Goal: Task Accomplishment & Management: Manage account settings

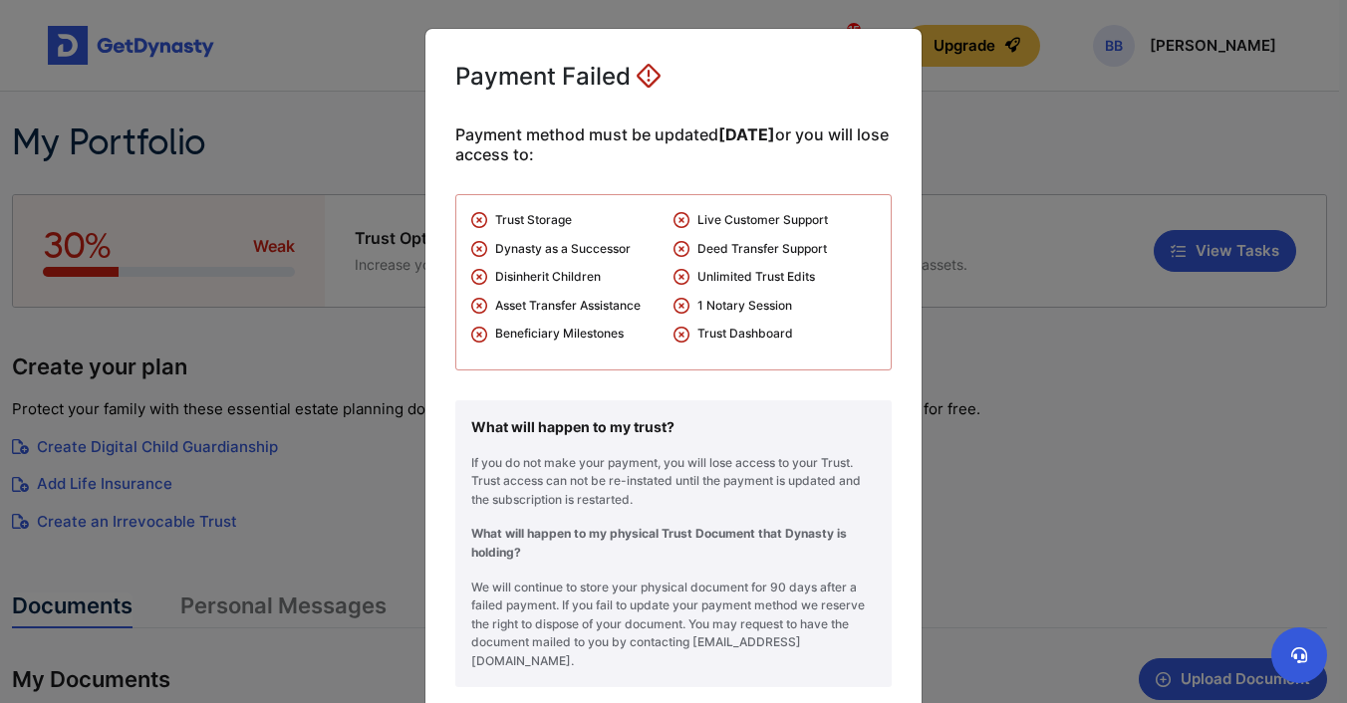
scroll to position [104, 0]
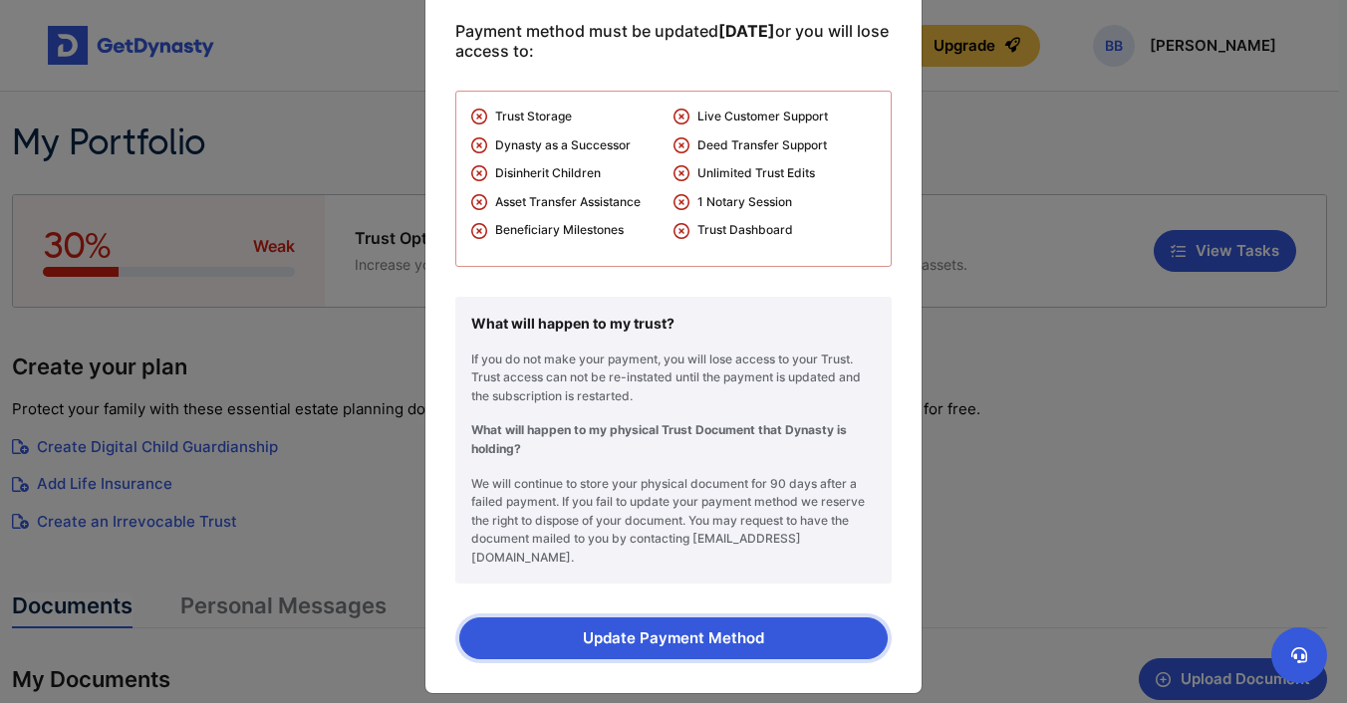
click at [659, 624] on button "Update Payment Method" at bounding box center [673, 639] width 428 height 42
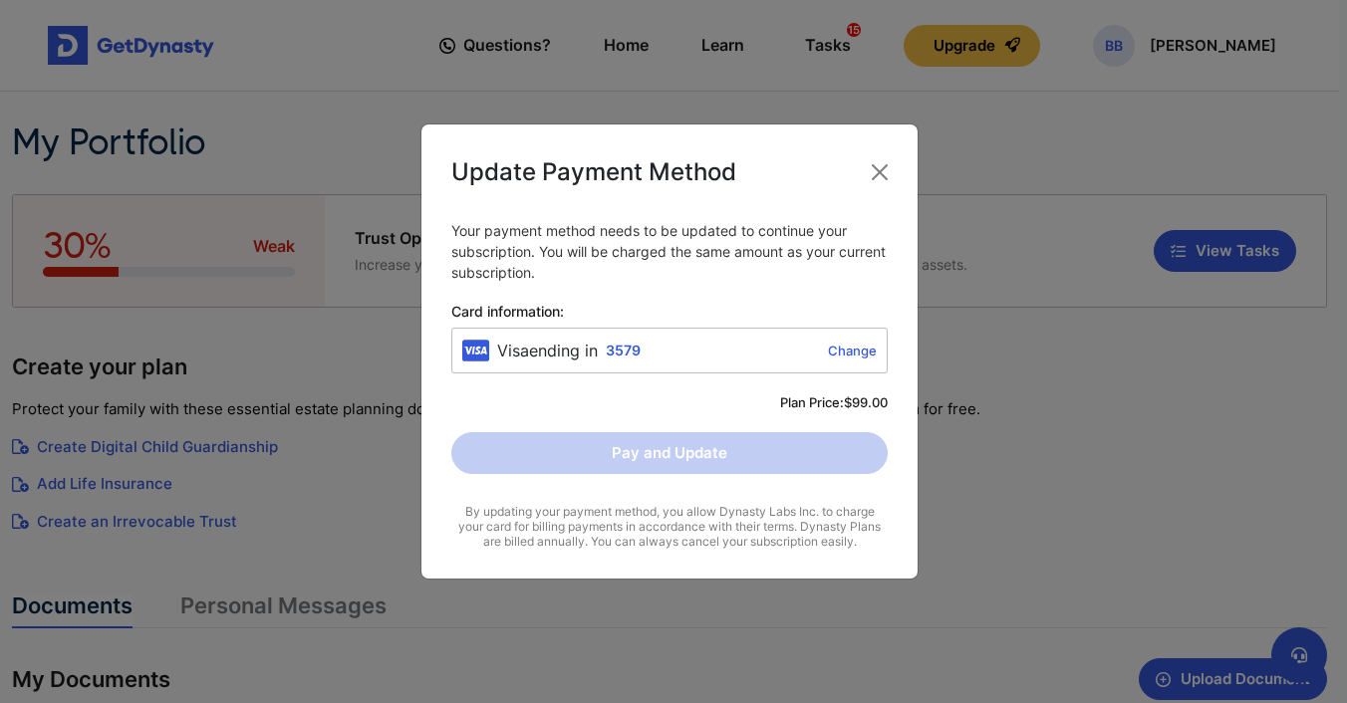
click at [749, 452] on div "Pay and Update" at bounding box center [669, 453] width 436 height 42
click at [878, 174] on button "Close" at bounding box center [880, 172] width 32 height 32
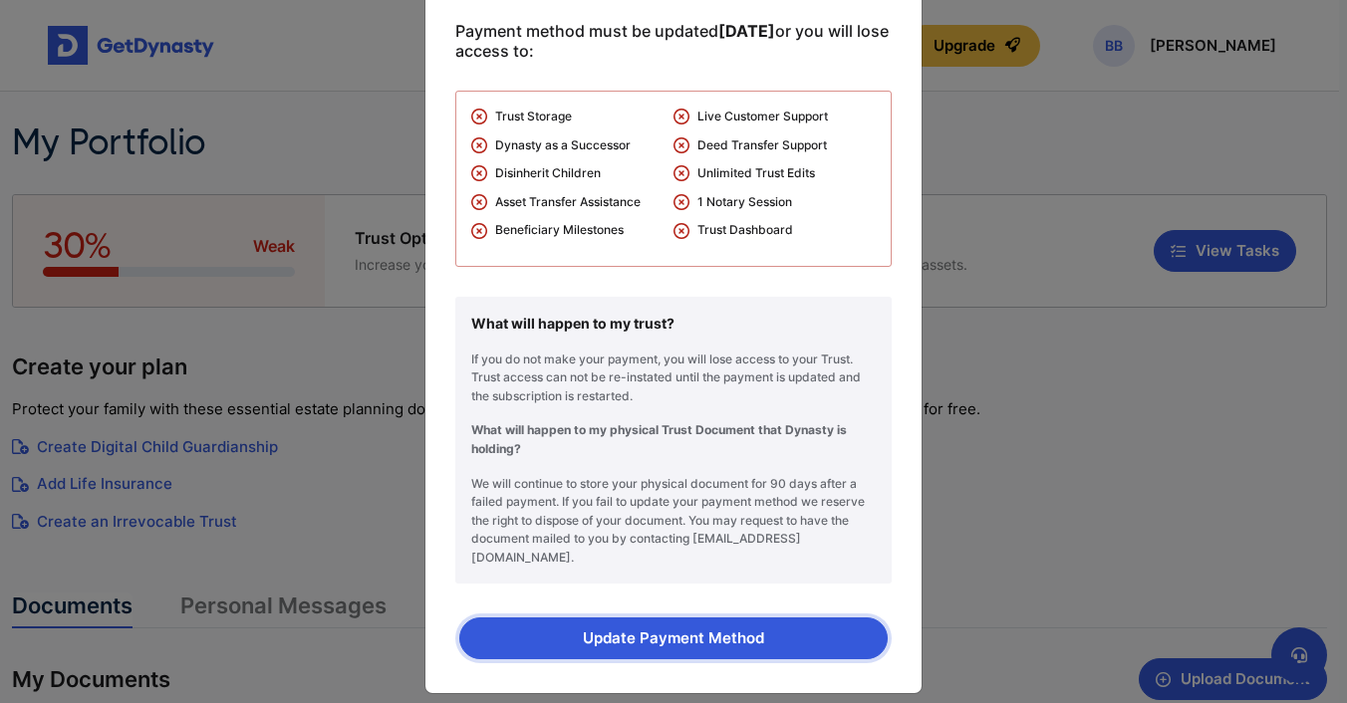
click at [639, 625] on button "Update Payment Method" at bounding box center [673, 639] width 428 height 42
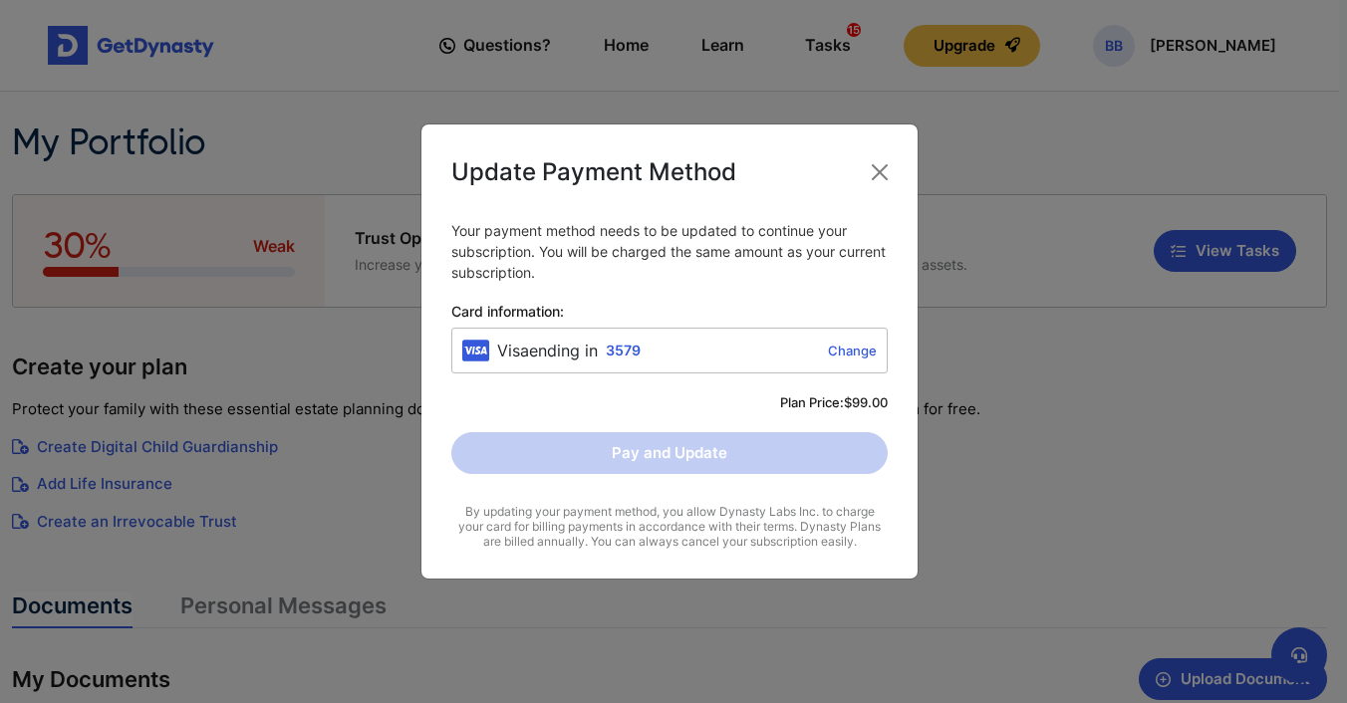
click at [849, 348] on link "Change" at bounding box center [763, 351] width 228 height 16
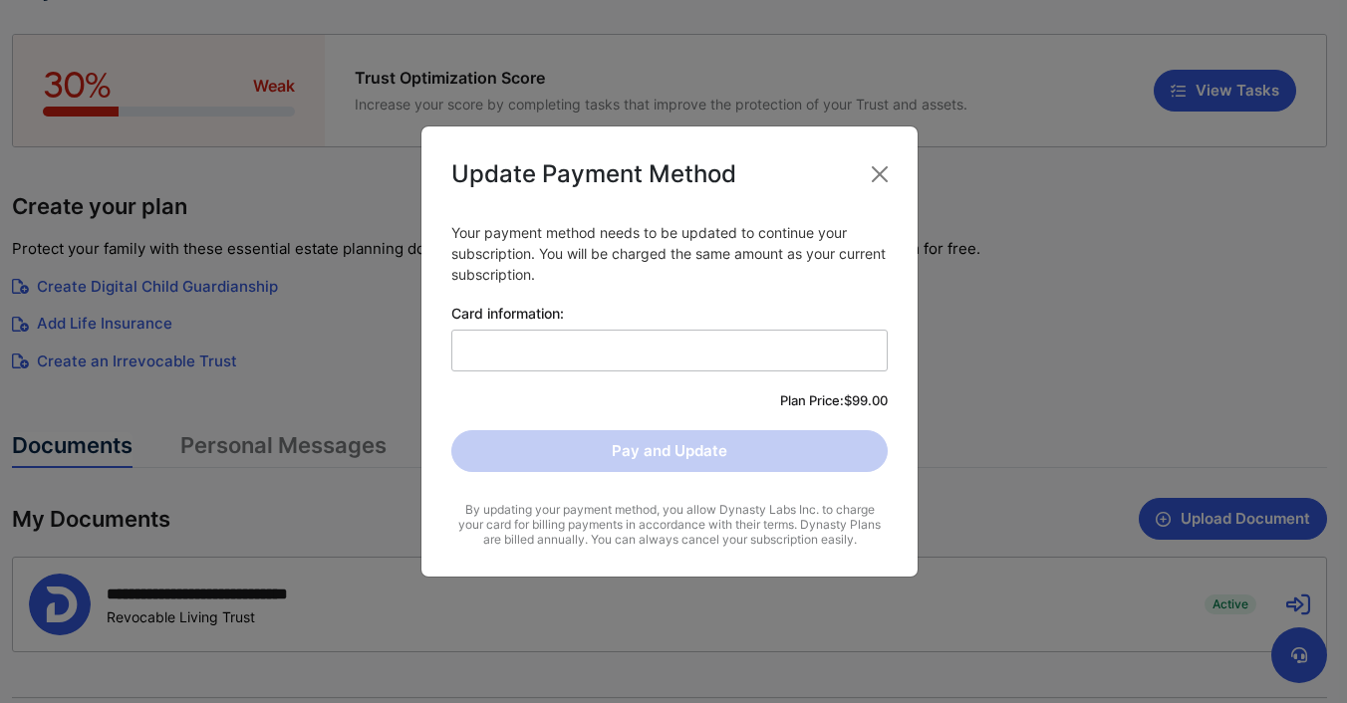
scroll to position [435, 0]
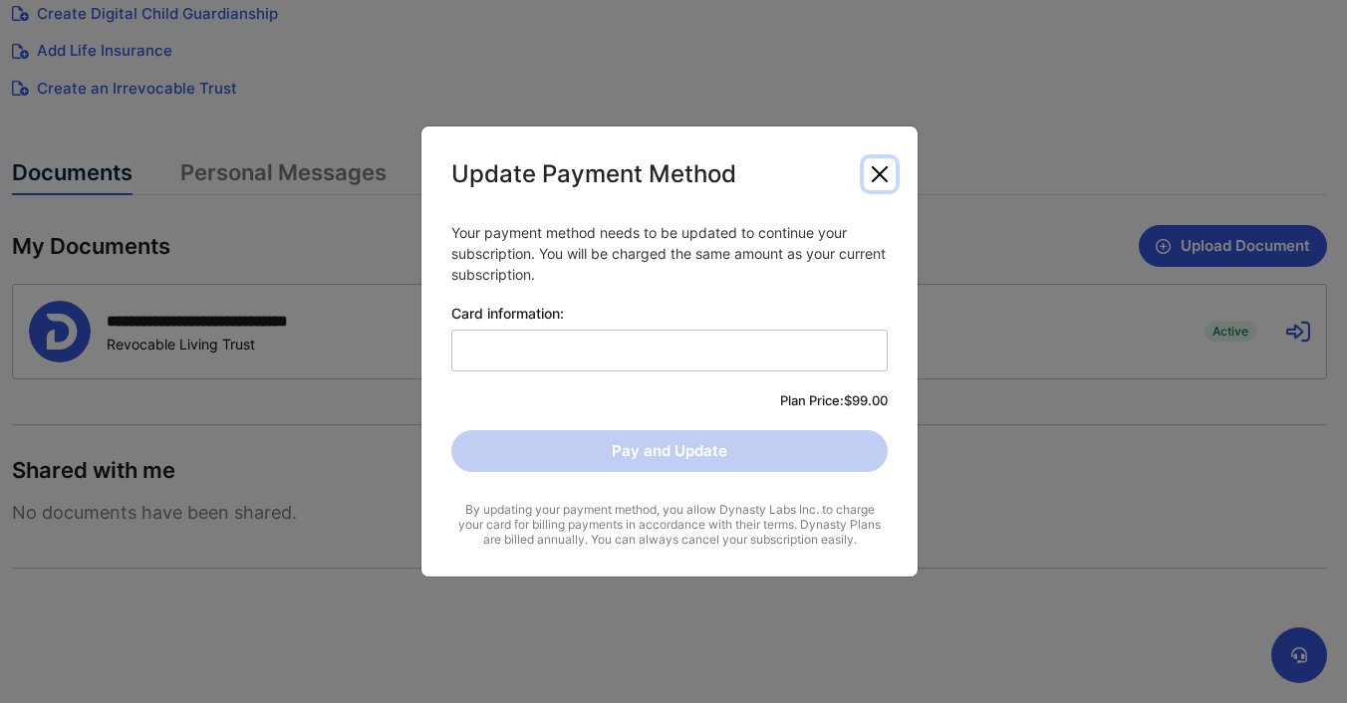
click at [878, 175] on button "Close" at bounding box center [880, 174] width 32 height 32
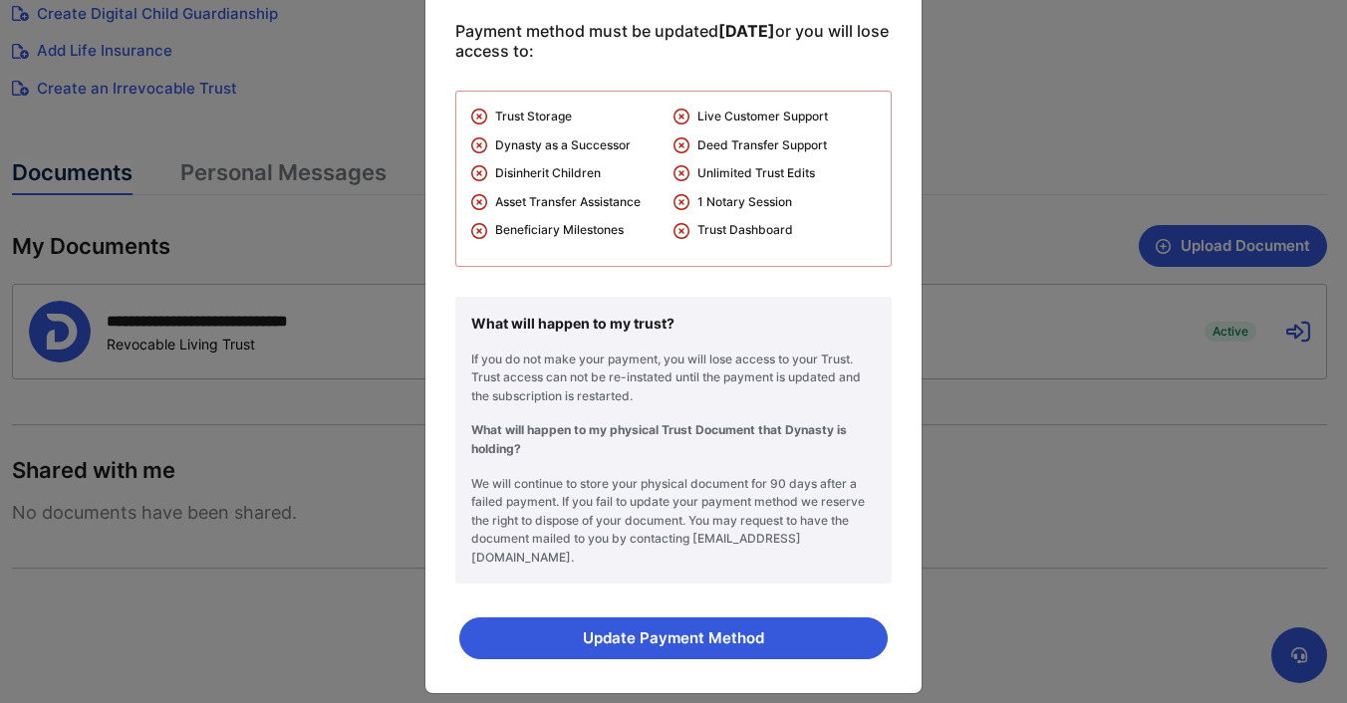
scroll to position [0, 0]
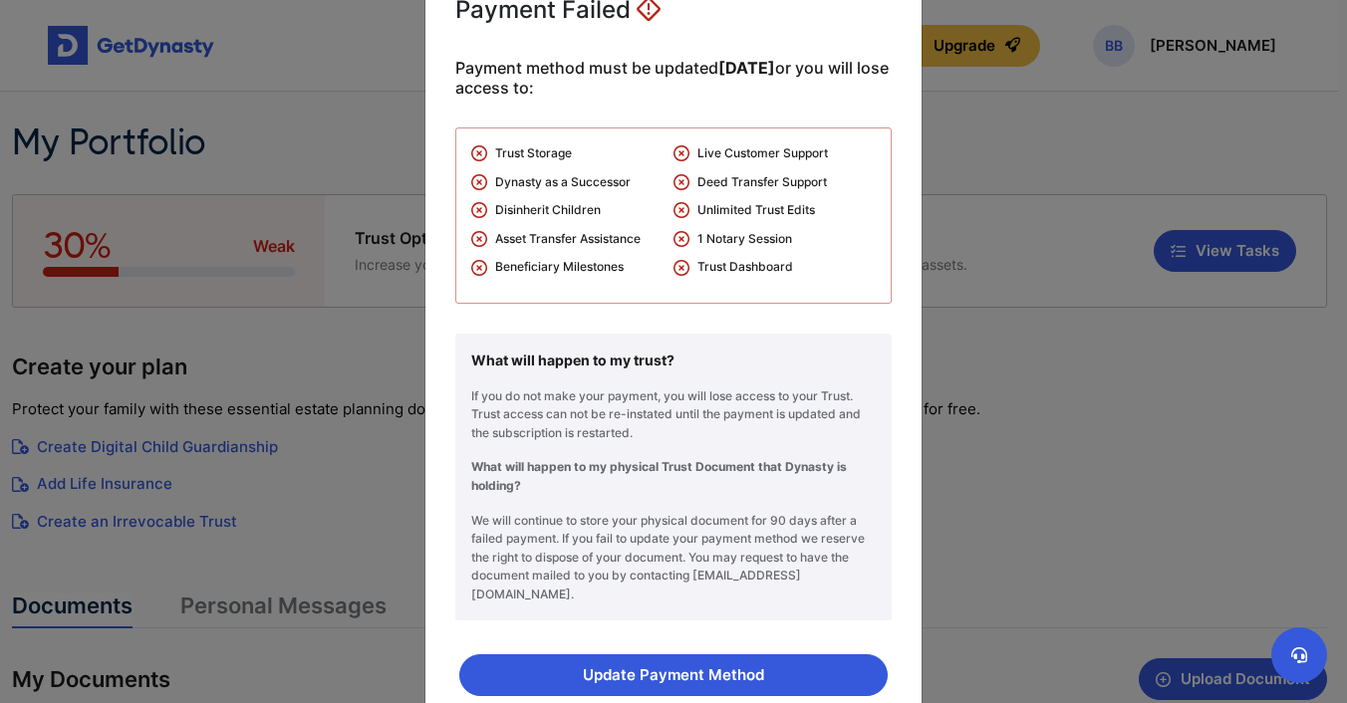
scroll to position [104, 0]
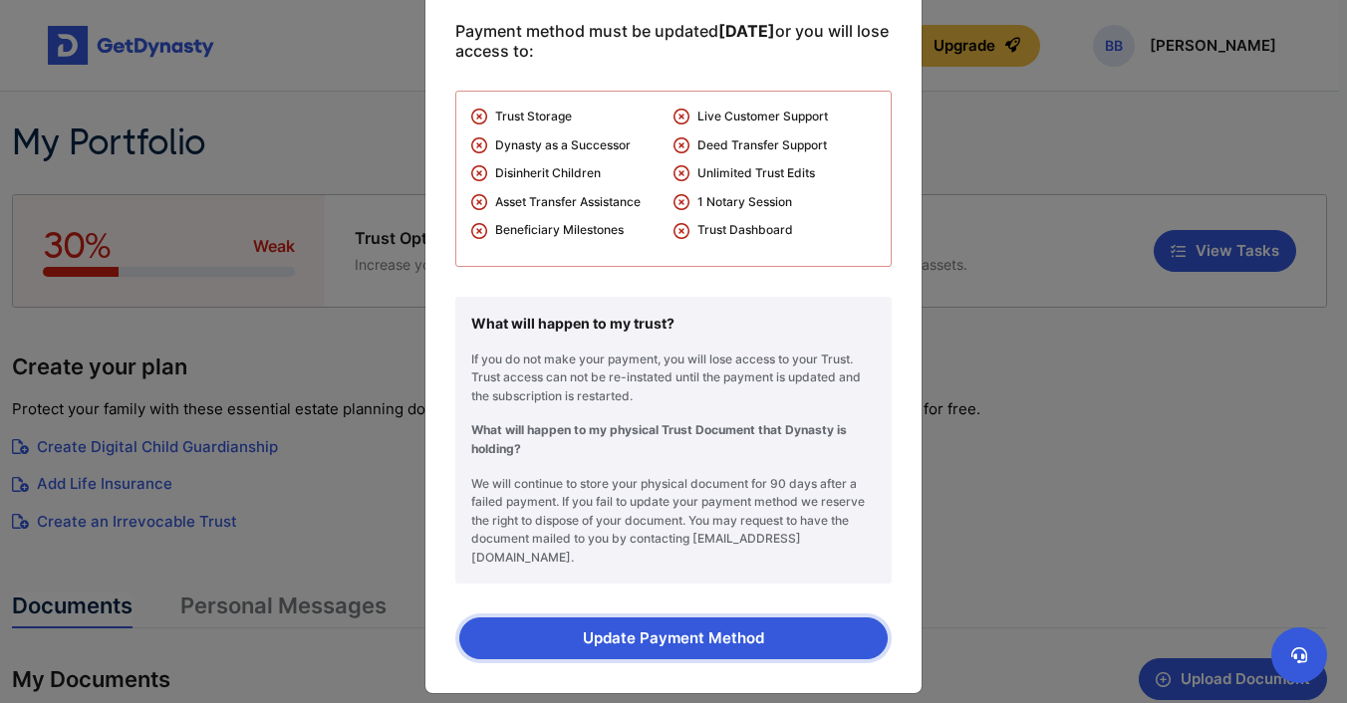
click at [612, 620] on button "Update Payment Method" at bounding box center [673, 639] width 428 height 42
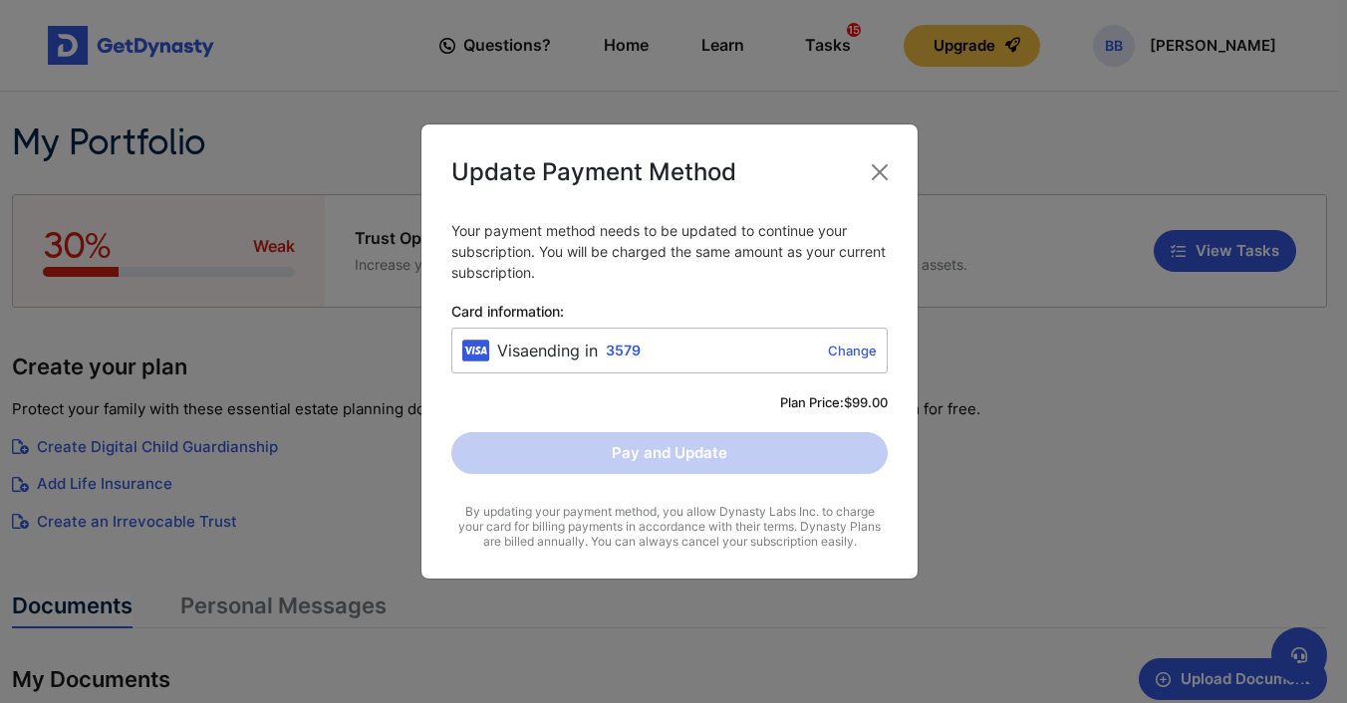
click at [847, 352] on link "Change" at bounding box center [763, 351] width 228 height 16
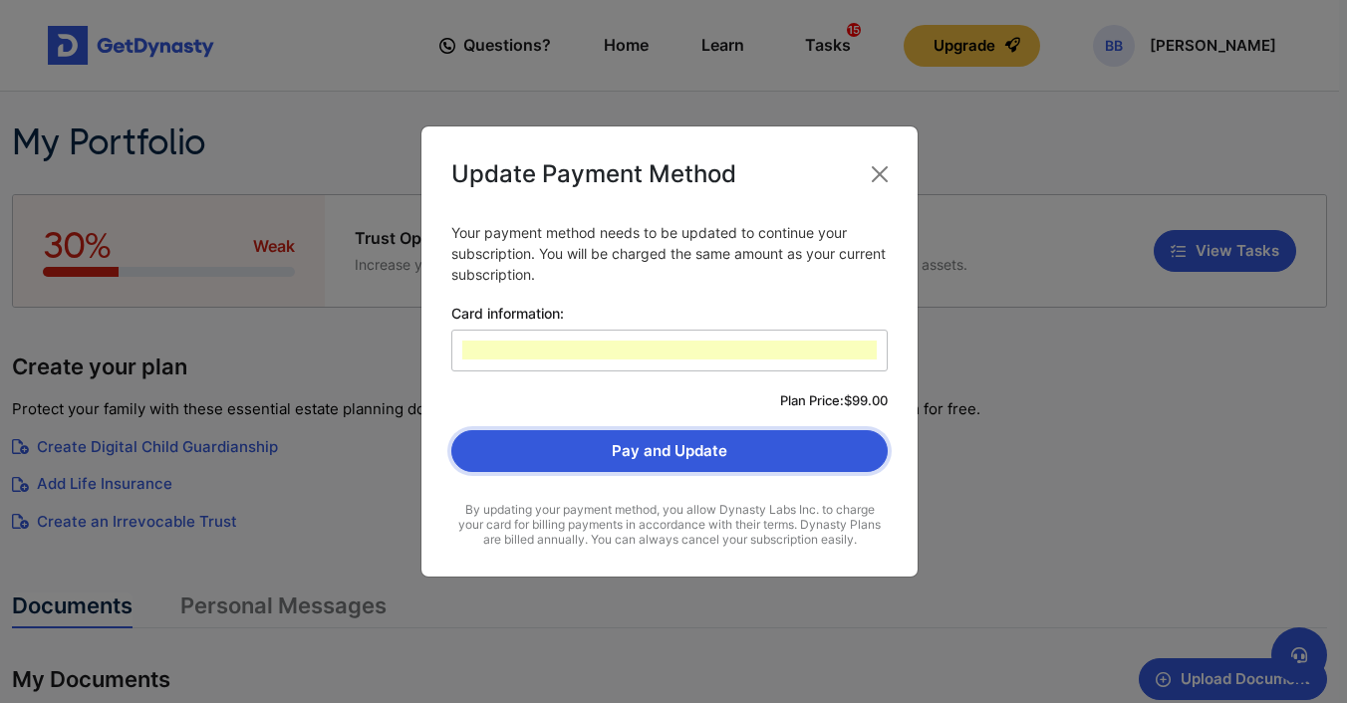
click at [697, 455] on button "Pay and Update" at bounding box center [669, 451] width 436 height 42
click at [737, 440] on button "Pay and Update" at bounding box center [669, 451] width 436 height 42
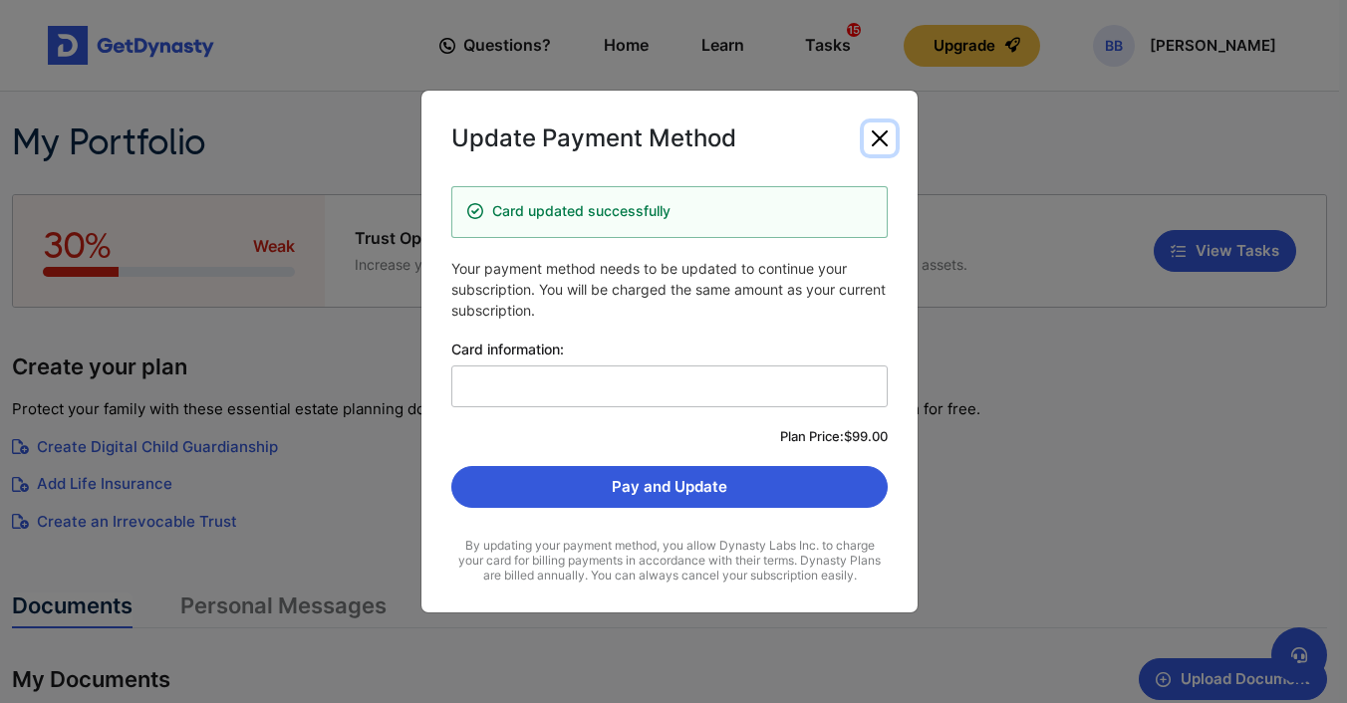
click at [884, 140] on button "Close" at bounding box center [880, 139] width 32 height 32
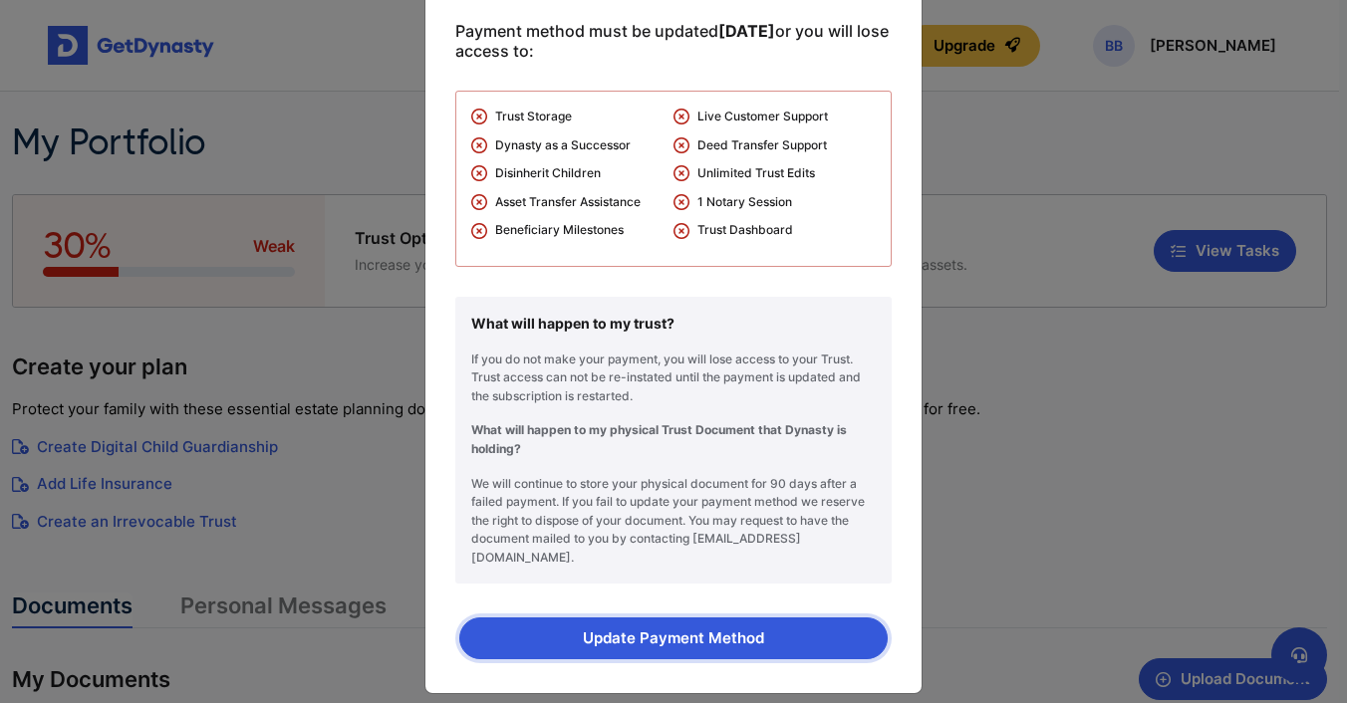
click at [581, 625] on button "Update Payment Method" at bounding box center [673, 639] width 428 height 42
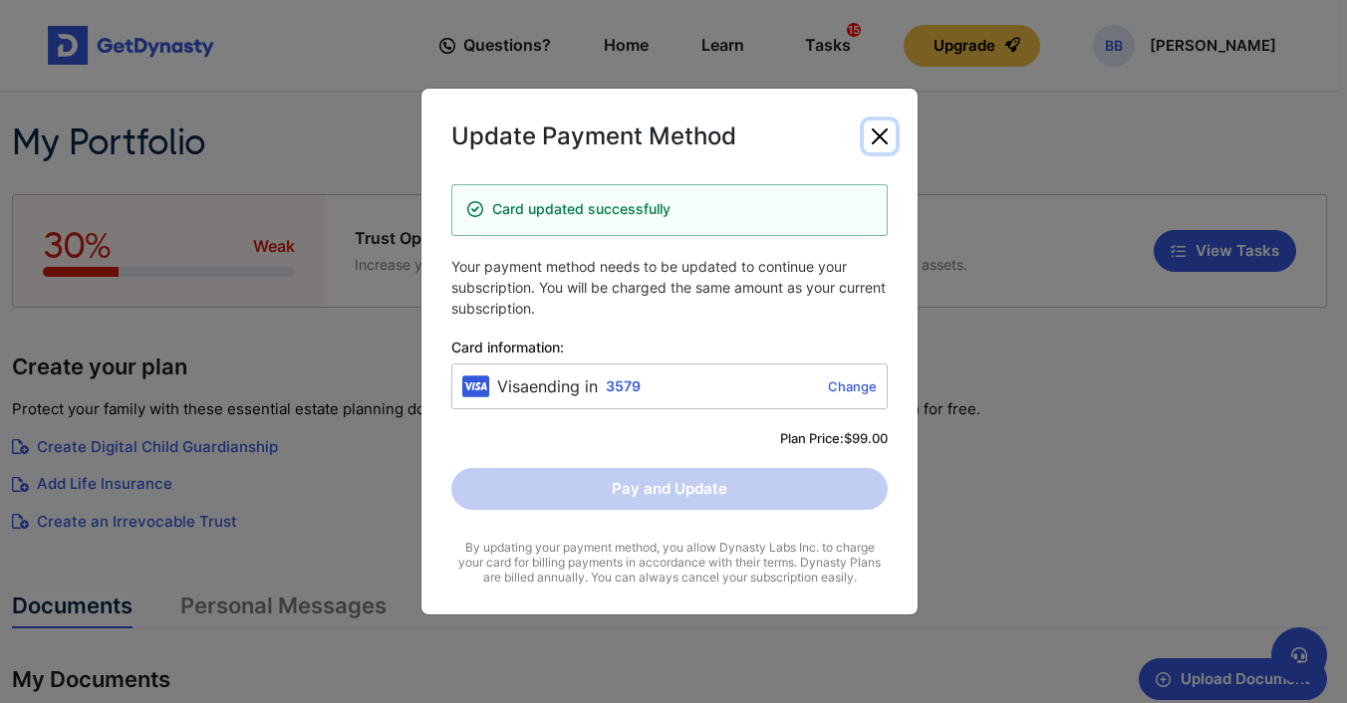
click at [879, 135] on button "Close" at bounding box center [880, 137] width 32 height 32
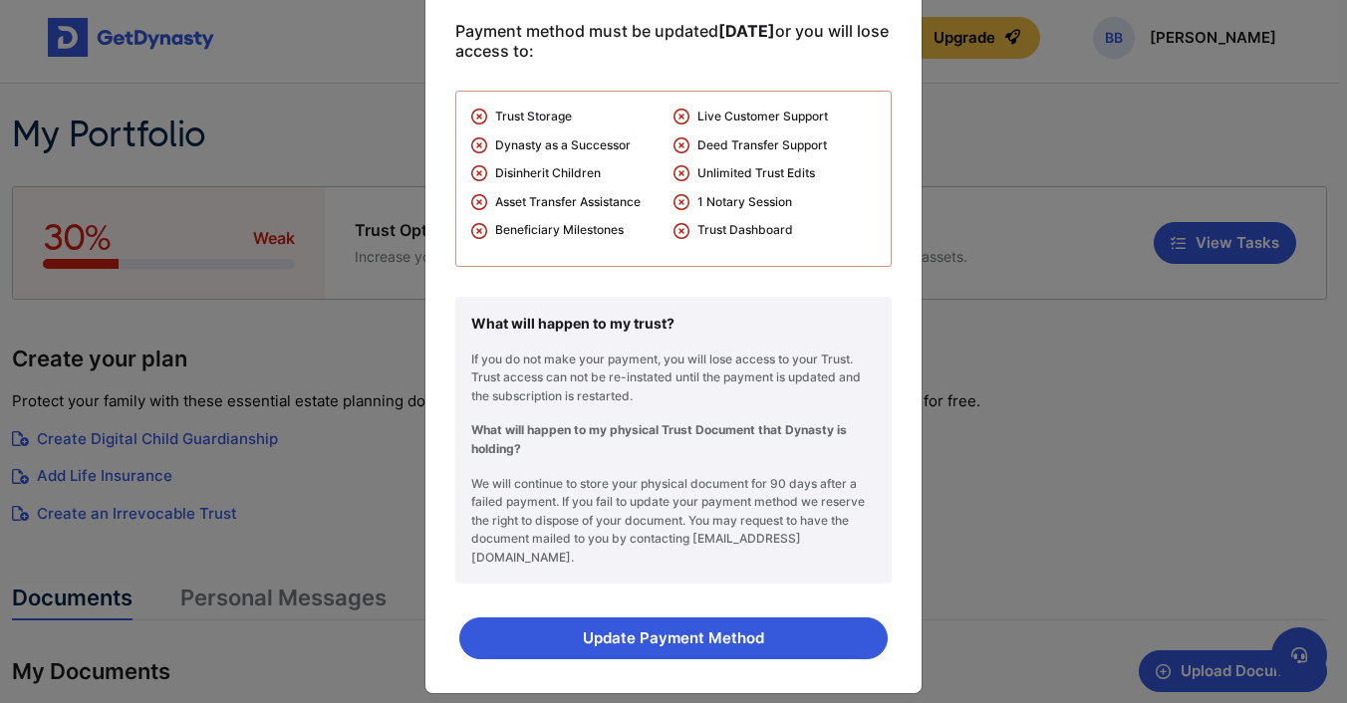
scroll to position [0, 0]
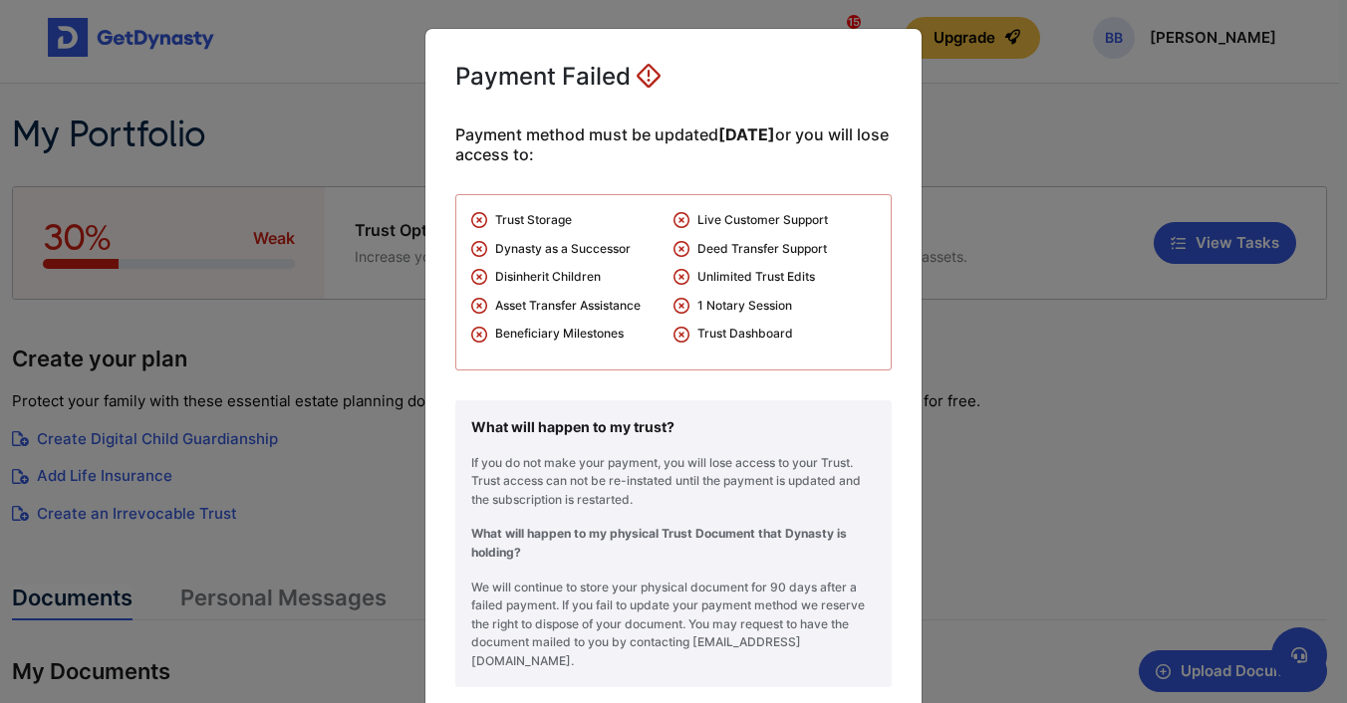
click at [302, 75] on div "Payment Failed Payment method must be updated [DATE] or you will lose access to…" at bounding box center [673, 351] width 1347 height 703
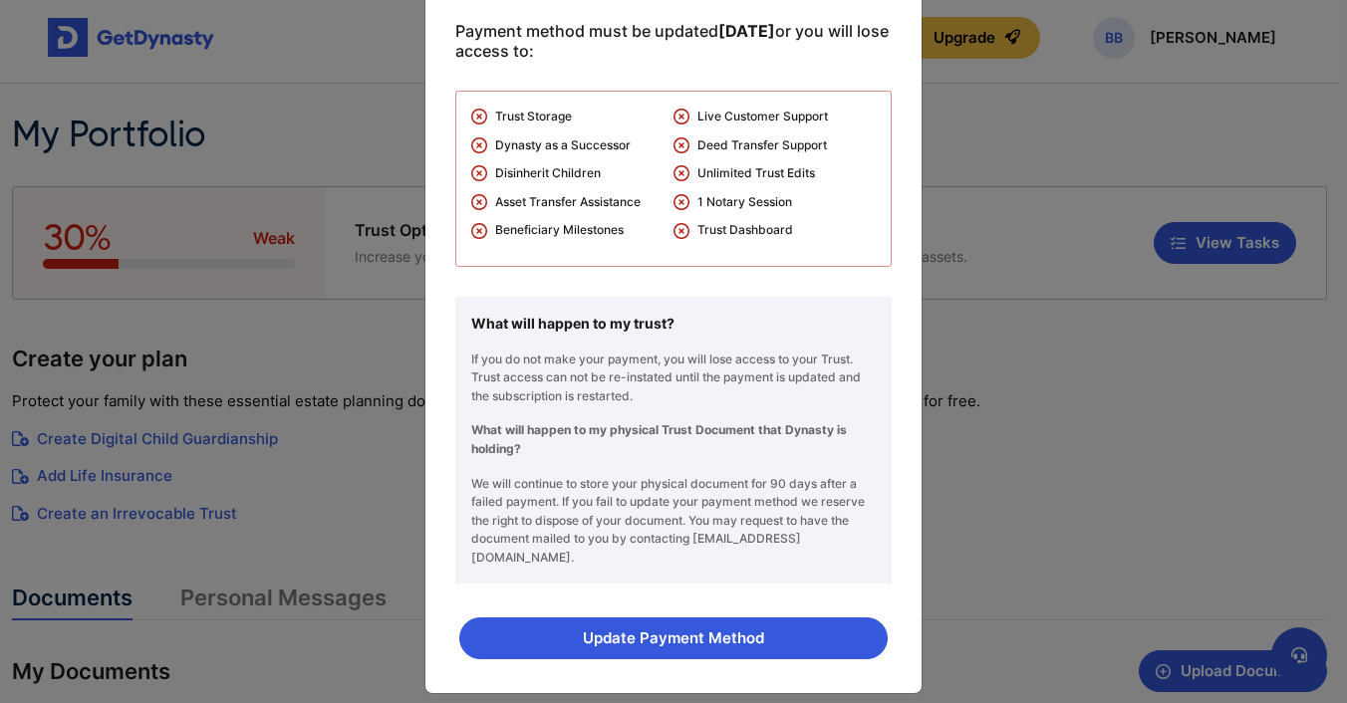
click at [1108, 526] on div "Payment Failed Payment method must be updated [DATE] or you will lose access to…" at bounding box center [673, 351] width 1347 height 703
